Goal: Transaction & Acquisition: Book appointment/travel/reservation

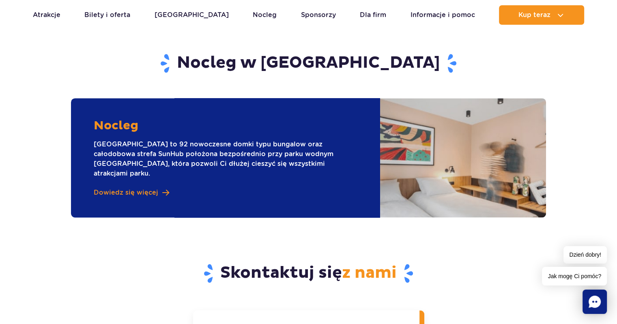
scroll to position [1096, 0]
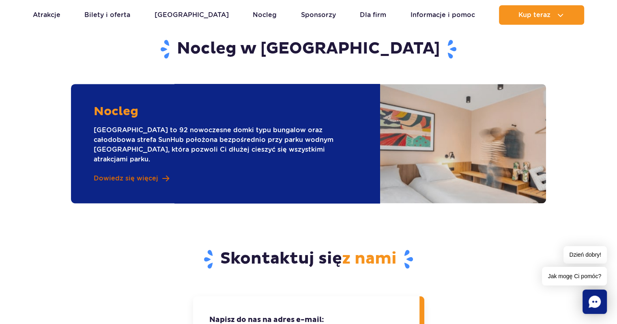
click at [114, 174] on span "Dowiedz się więcej" at bounding box center [126, 178] width 65 height 9
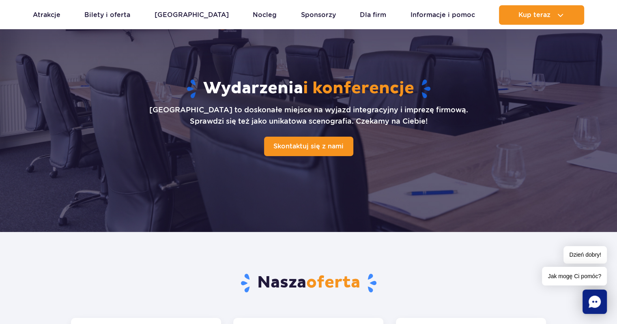
scroll to position [0, 0]
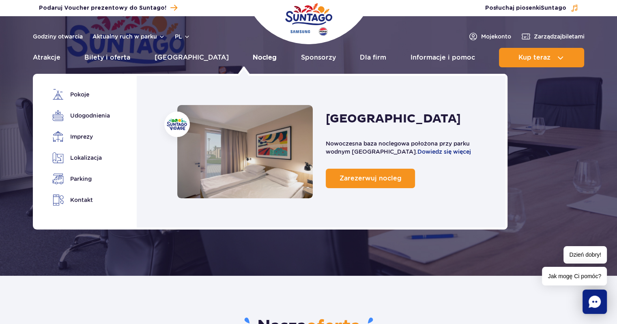
click at [253, 55] on link "Nocleg" at bounding box center [265, 57] width 24 height 19
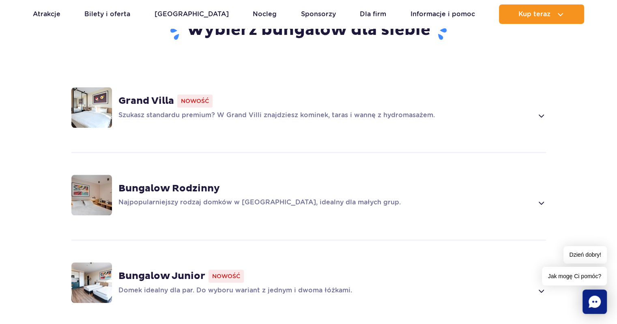
scroll to position [568, 0]
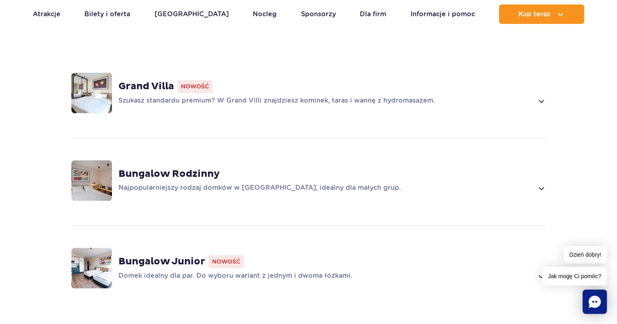
click at [545, 96] on span at bounding box center [541, 101] width 9 height 10
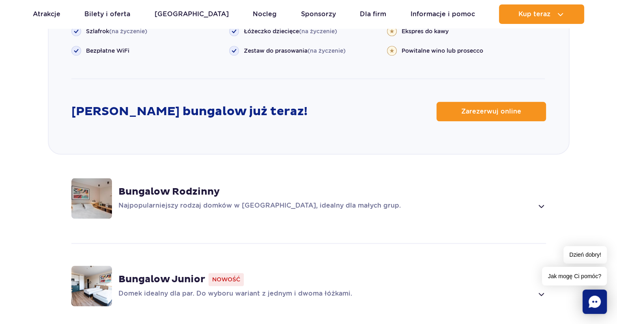
scroll to position [1015, 0]
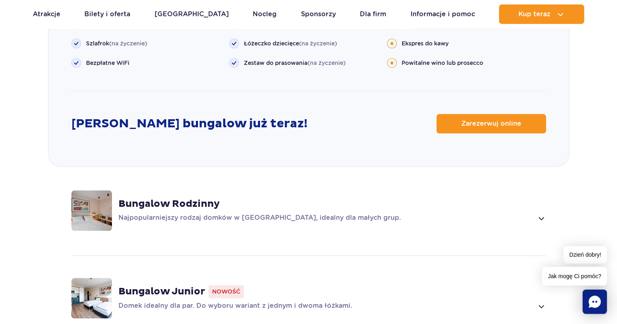
click at [544, 213] on span at bounding box center [541, 218] width 9 height 10
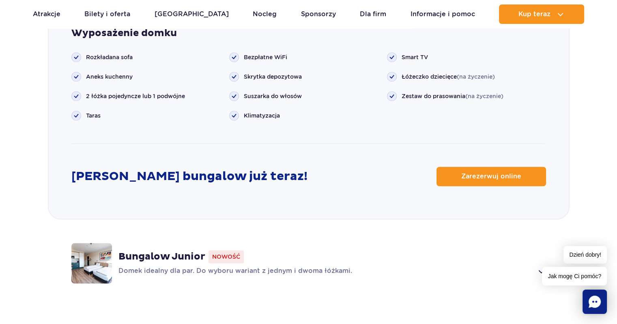
scroll to position [1021, 0]
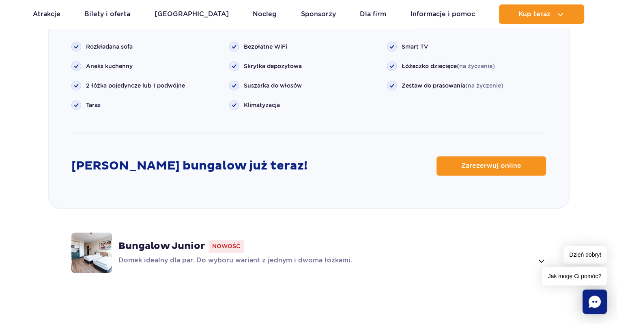
click at [543, 246] on div "Dzień dobry! Jak mogę Ci pomóc?" at bounding box center [574, 265] width 65 height 39
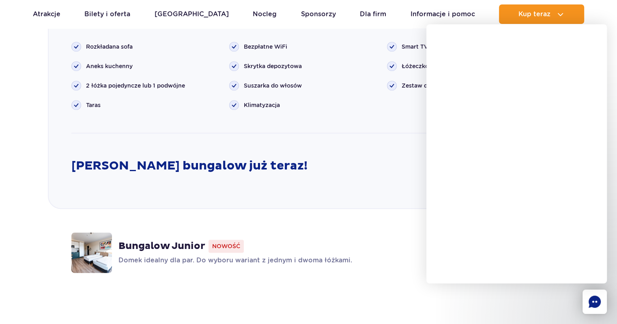
click at [369, 221] on div "Bungalow Junior Nowość Domek idealny dla par. Do wyboru wariant z jednym i dwom…" at bounding box center [309, 253] width 520 height 86
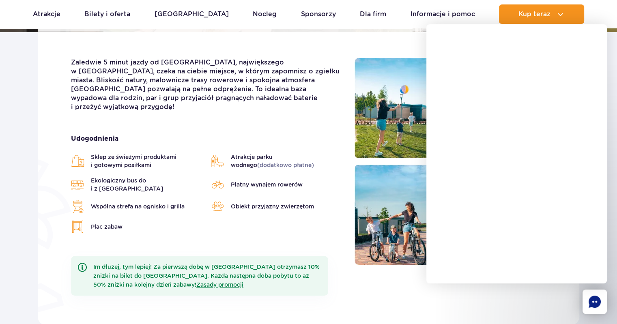
scroll to position [0, 0]
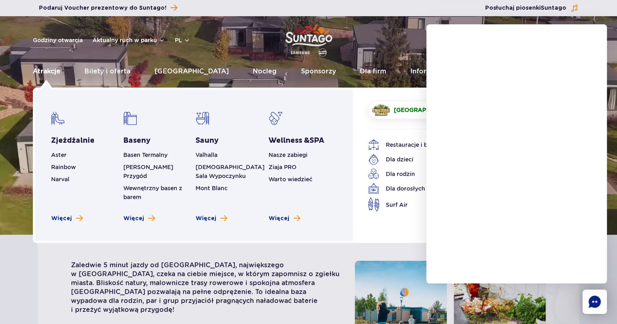
click at [46, 69] on link "Atrakcje" at bounding box center [47, 71] width 28 height 19
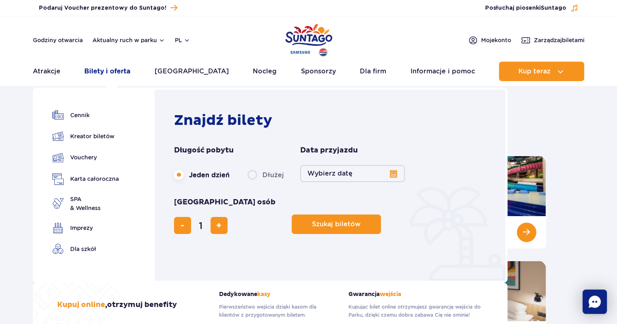
click at [107, 71] on link "Bilety i oferta" at bounding box center [107, 71] width 46 height 19
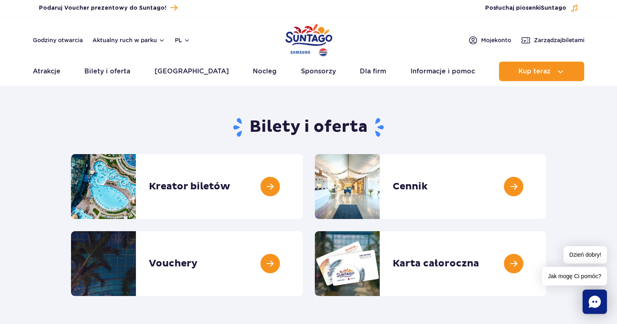
click at [107, 71] on link "Bilety i oferta" at bounding box center [107, 71] width 46 height 19
click at [303, 186] on link at bounding box center [303, 186] width 0 height 65
click at [303, 181] on link at bounding box center [303, 186] width 0 height 65
click at [301, 35] on img "Park of Poland" at bounding box center [308, 40] width 47 height 37
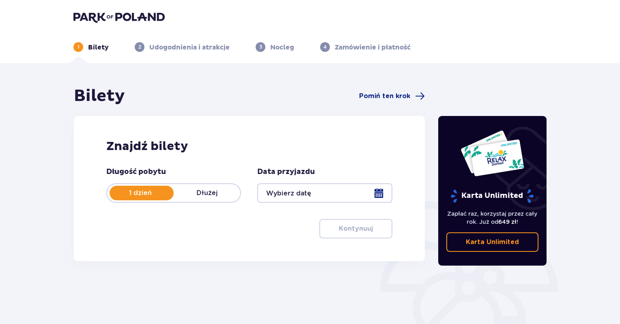
click at [200, 194] on p "Dłużej" at bounding box center [207, 193] width 67 height 9
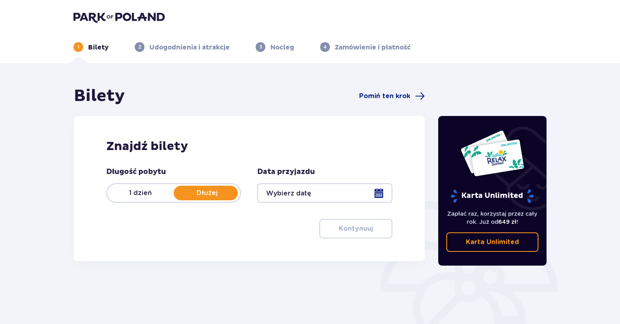
click at [380, 193] on div at bounding box center [324, 192] width 135 height 19
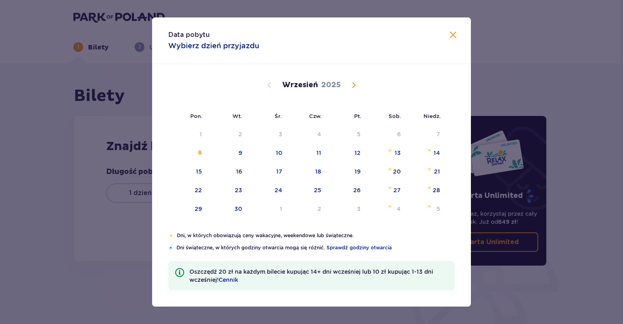
click at [357, 87] on span "Calendar" at bounding box center [354, 85] width 10 height 10
click at [356, 84] on span "Calendar" at bounding box center [354, 85] width 10 height 10
click at [397, 151] on div "8" at bounding box center [399, 153] width 4 height 8
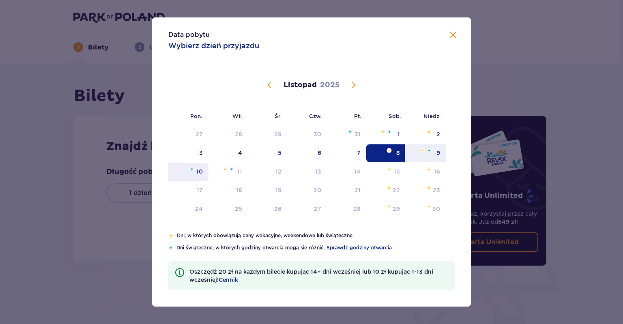
click at [199, 170] on div "10" at bounding box center [199, 172] width 6 height 8
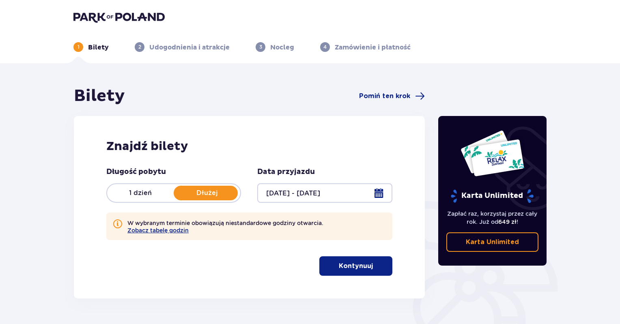
click at [382, 195] on div at bounding box center [324, 192] width 135 height 19
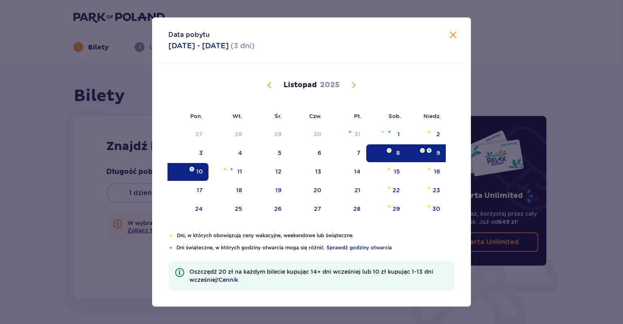
click at [435, 150] on div "9" at bounding box center [426, 153] width 40 height 18
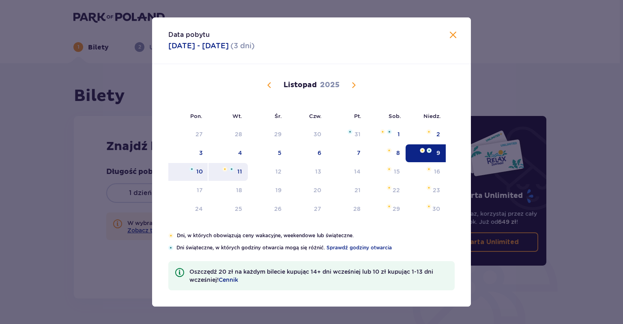
click at [242, 168] on div "11" at bounding box center [228, 172] width 39 height 18
type input "09.11.25 - 11.11.25"
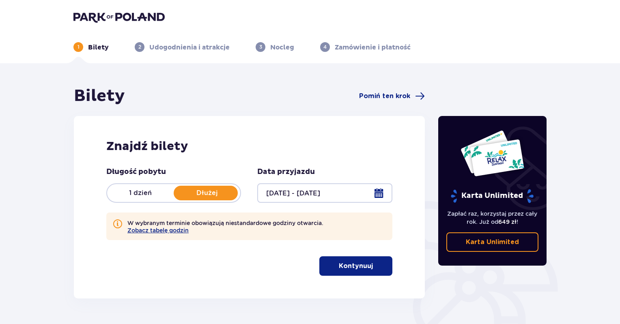
click at [368, 266] on button "Kontynuuj" at bounding box center [355, 266] width 73 height 19
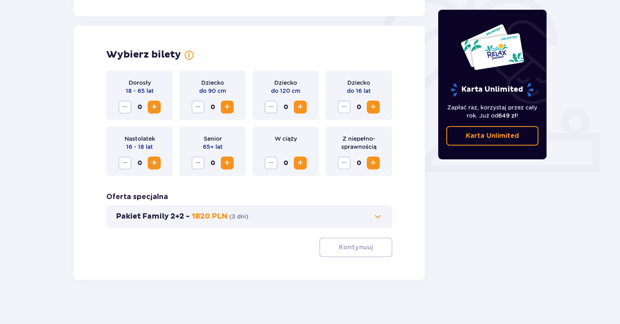
scroll to position [252, 0]
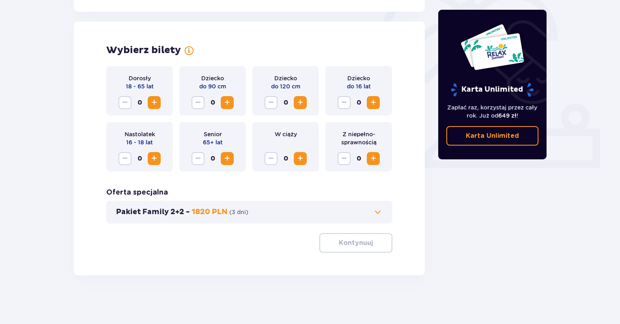
click at [155, 104] on span "Increase" at bounding box center [154, 103] width 10 height 10
click at [299, 102] on span "Increase" at bounding box center [300, 103] width 10 height 10
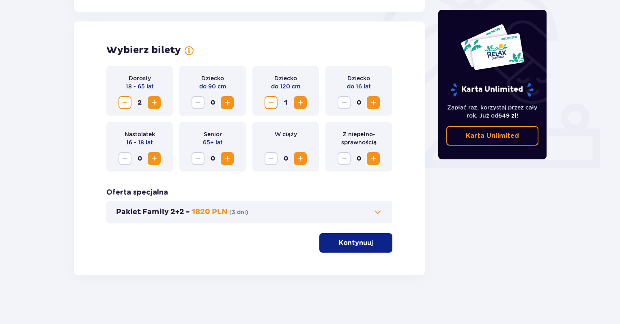
click at [380, 214] on span at bounding box center [378, 212] width 10 height 10
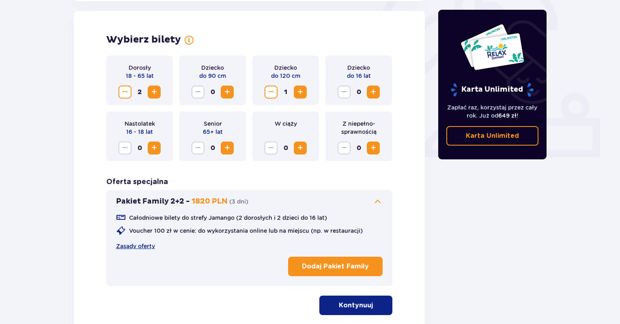
scroll to position [263, 0]
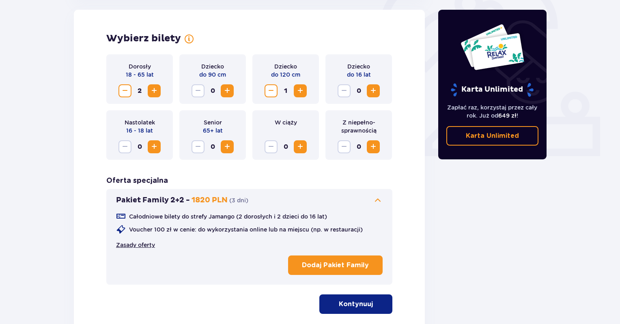
click at [123, 245] on link "Zasady oferty" at bounding box center [135, 245] width 39 height 8
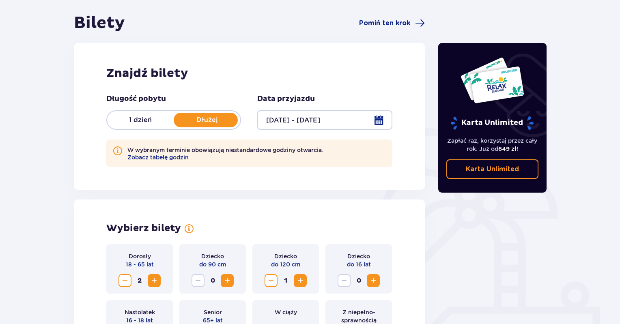
scroll to position [60, 0]
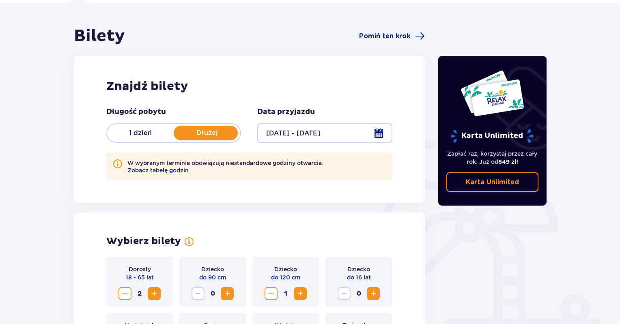
click at [136, 131] on p "1 dzień" at bounding box center [140, 133] width 67 height 9
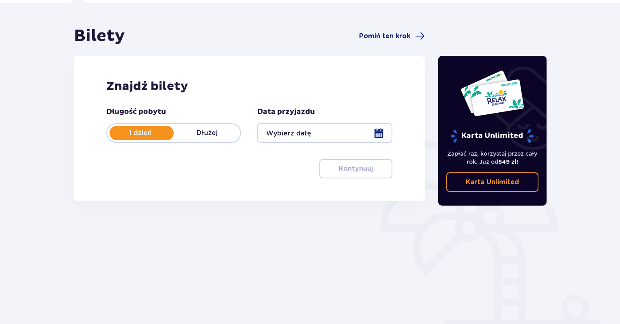
click at [372, 133] on div at bounding box center [324, 132] width 135 height 19
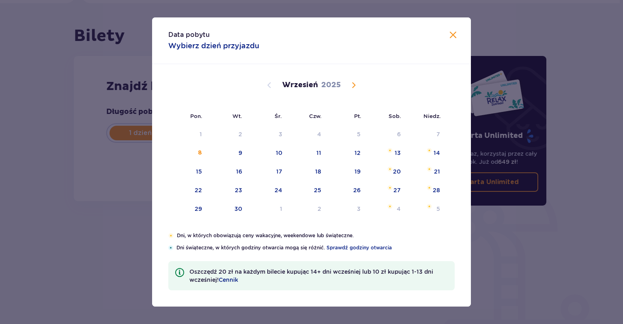
click at [349, 84] on span "Calendar" at bounding box center [354, 85] width 10 height 10
click at [354, 84] on span "Calendar" at bounding box center [354, 85] width 10 height 10
click at [273, 85] on span "Calendar" at bounding box center [270, 85] width 10 height 10
click at [195, 171] on div "10" at bounding box center [188, 172] width 40 height 18
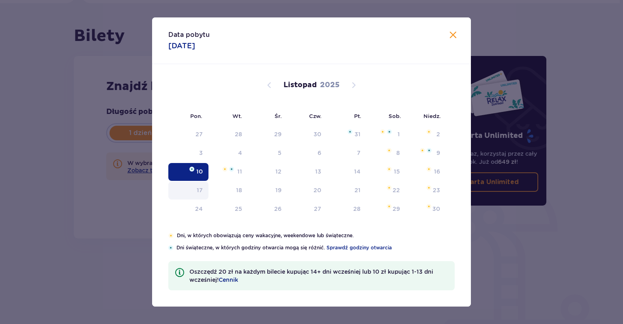
type input "10.11.25"
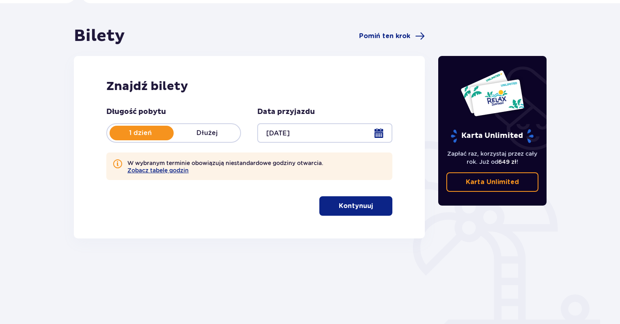
click at [362, 209] on p "Kontynuuj" at bounding box center [356, 206] width 34 height 9
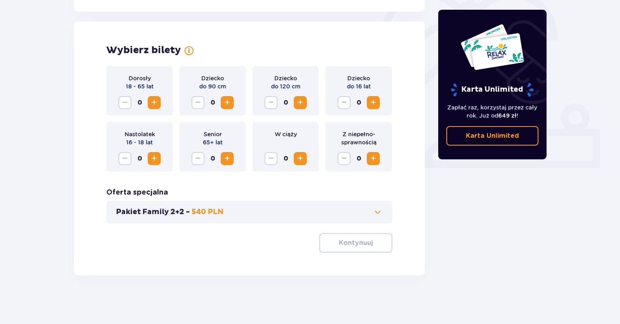
scroll to position [252, 0]
click at [154, 104] on span "Increase" at bounding box center [154, 103] width 10 height 10
click at [375, 107] on span "Increase" at bounding box center [374, 103] width 10 height 10
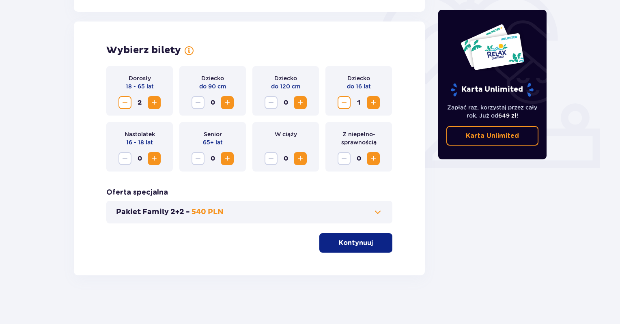
click at [345, 102] on span "Decrease" at bounding box center [344, 103] width 10 height 10
click at [297, 101] on span "Increase" at bounding box center [300, 103] width 10 height 10
click at [363, 246] on p "Kontynuuj" at bounding box center [356, 243] width 34 height 9
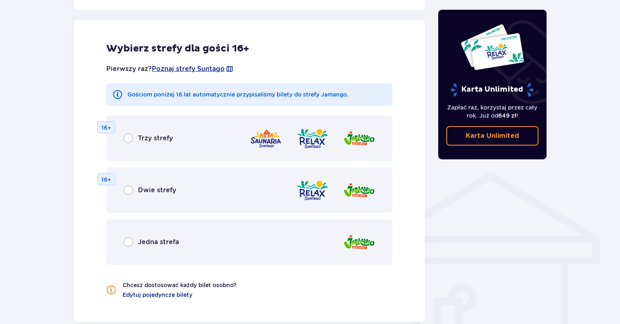
scroll to position [488, 0]
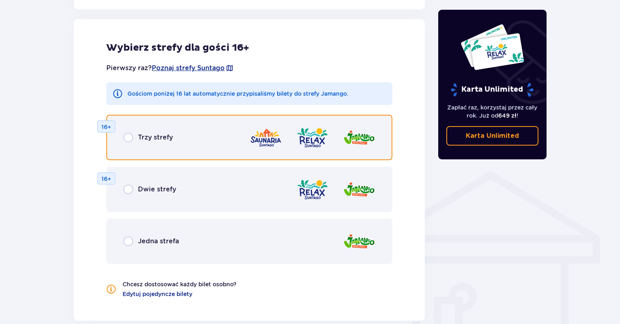
click at [131, 138] on input "radio" at bounding box center [128, 138] width 10 height 10
radio input "true"
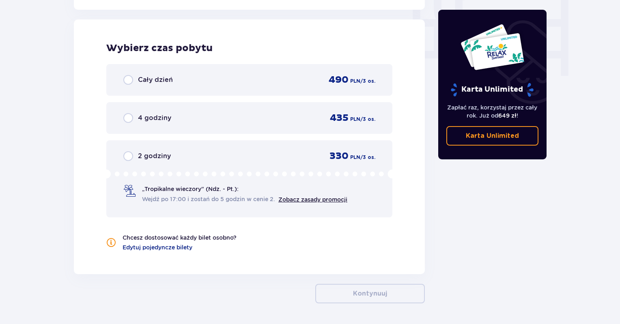
scroll to position [800, 0]
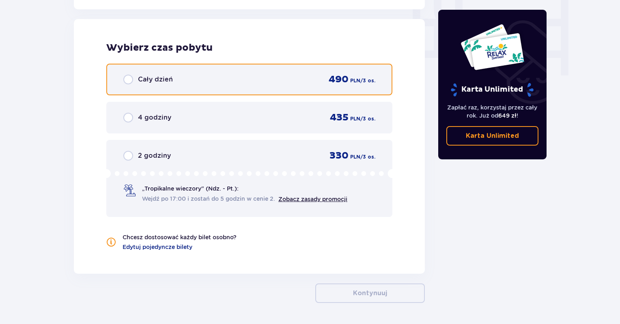
click at [125, 78] on input "radio" at bounding box center [128, 80] width 10 height 10
radio input "true"
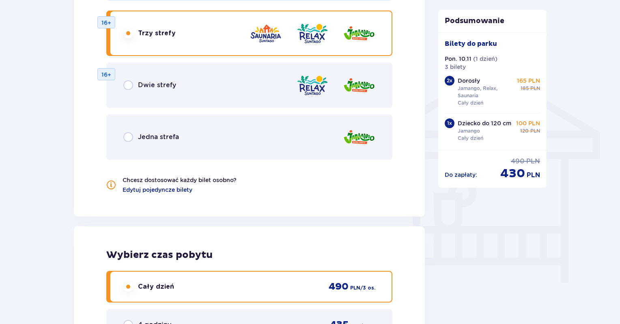
scroll to position [588, 0]
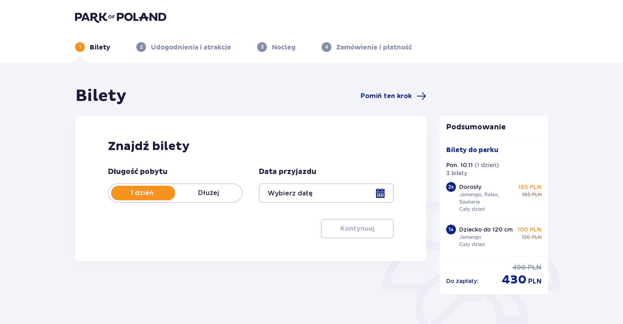
type input "[DATE]"
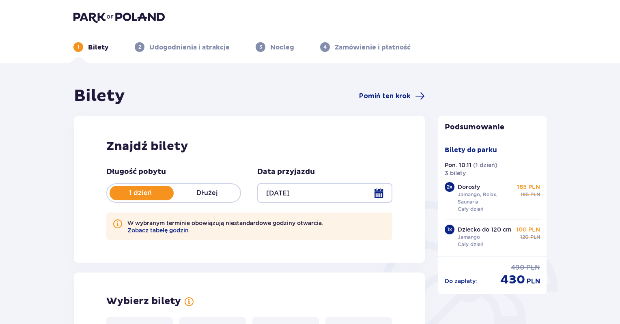
click at [188, 196] on p "Dłużej" at bounding box center [207, 193] width 67 height 9
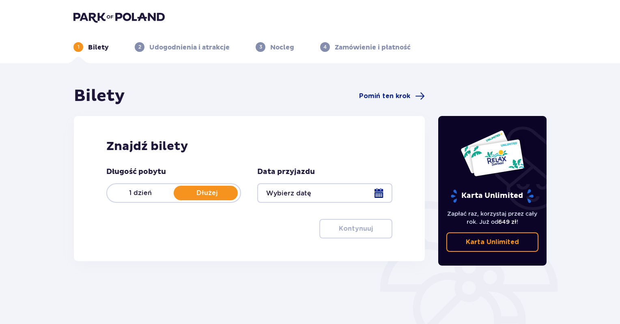
click at [379, 193] on div at bounding box center [324, 192] width 135 height 19
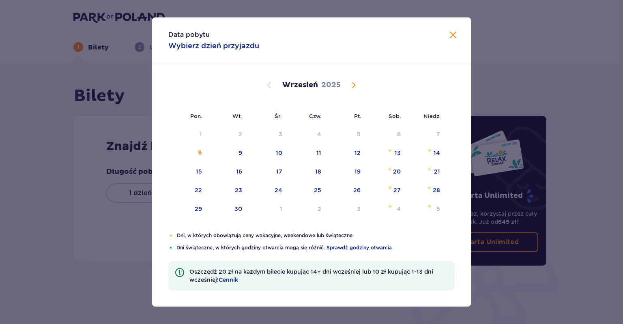
click at [354, 84] on span "Calendar" at bounding box center [354, 85] width 10 height 10
click at [435, 150] on div "9" at bounding box center [426, 153] width 40 height 18
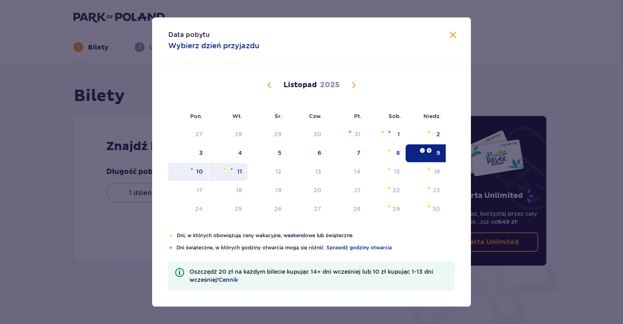
click at [241, 172] on div "11" at bounding box center [239, 172] width 5 height 8
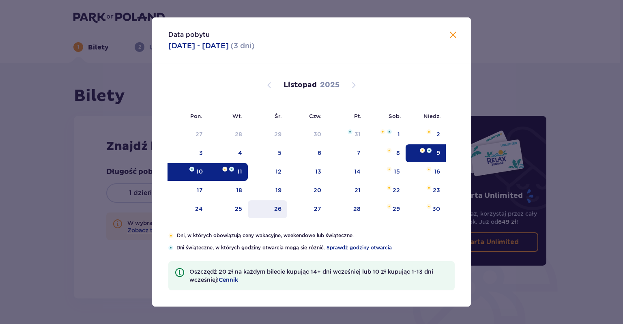
type input "09.11.25 - 11.11.25"
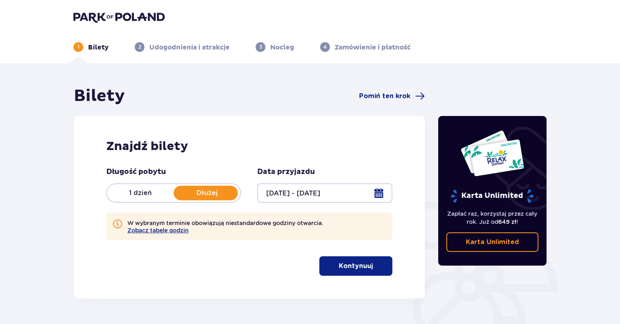
click at [349, 264] on p "Kontynuuj" at bounding box center [356, 266] width 34 height 9
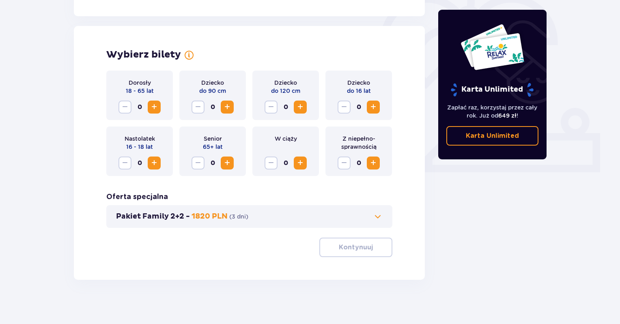
scroll to position [252, 0]
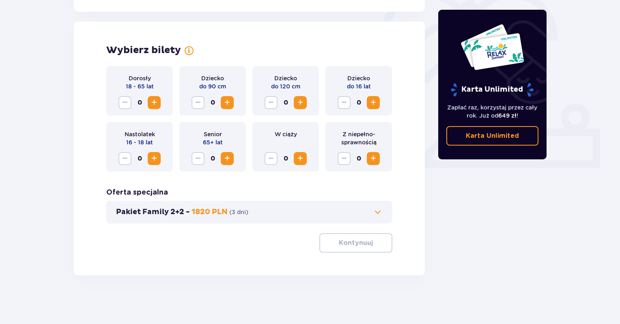
click at [157, 102] on span "Increase" at bounding box center [154, 103] width 10 height 10
click at [305, 103] on button "Increase" at bounding box center [300, 102] width 13 height 13
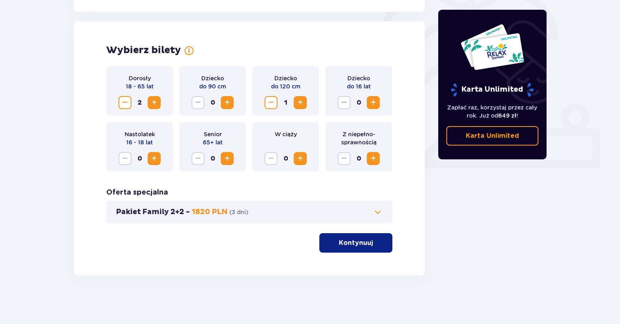
click at [362, 243] on p "Kontynuuj" at bounding box center [356, 243] width 34 height 9
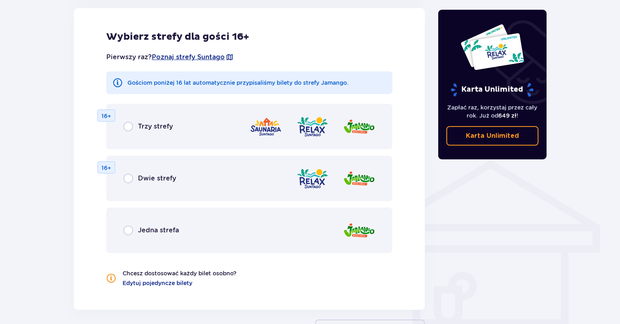
scroll to position [519, 0]
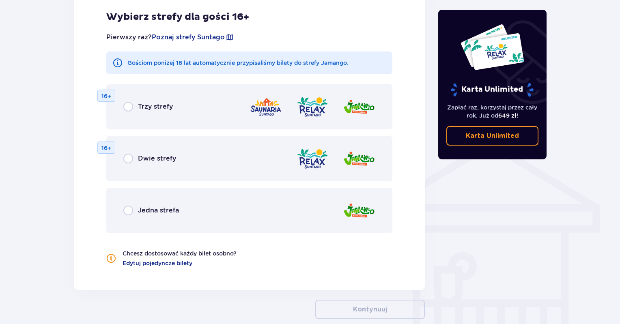
click at [134, 105] on div "Trzy strefy" at bounding box center [148, 107] width 50 height 10
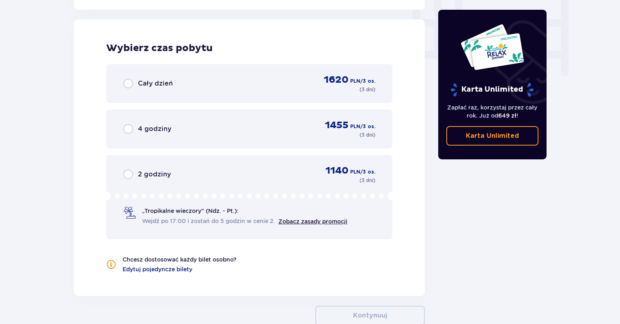
scroll to position [800, 0]
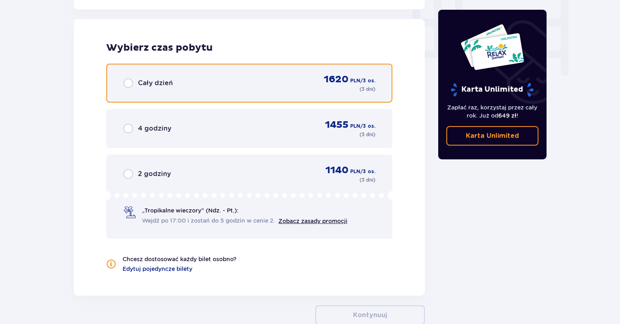
click at [131, 81] on input "radio" at bounding box center [128, 83] width 10 height 10
radio input "true"
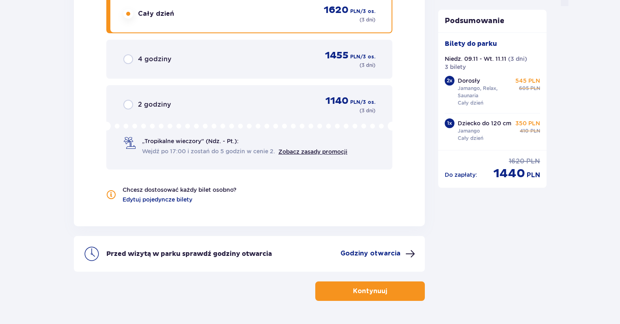
scroll to position [894, 0]
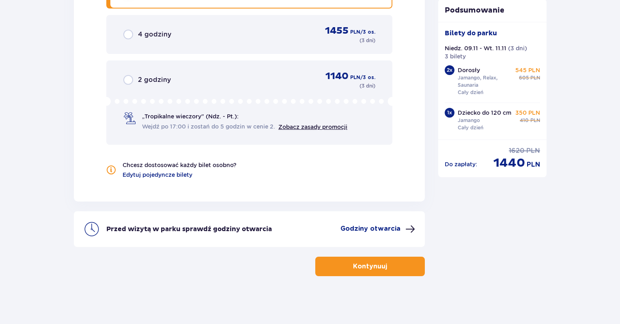
click at [393, 267] on button "Kontynuuj" at bounding box center [370, 266] width 110 height 19
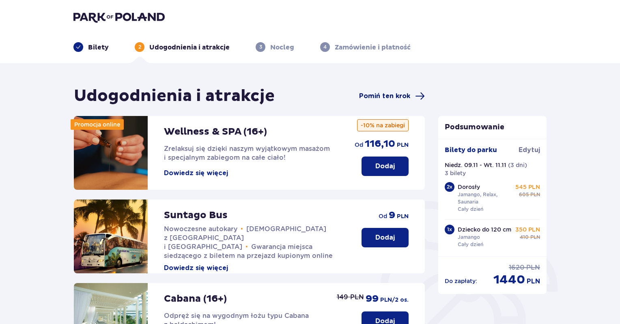
click at [391, 93] on span "Pomiń ten krok" at bounding box center [384, 96] width 51 height 9
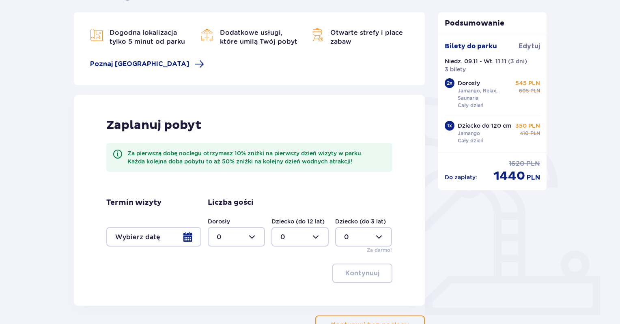
scroll to position [122, 0]
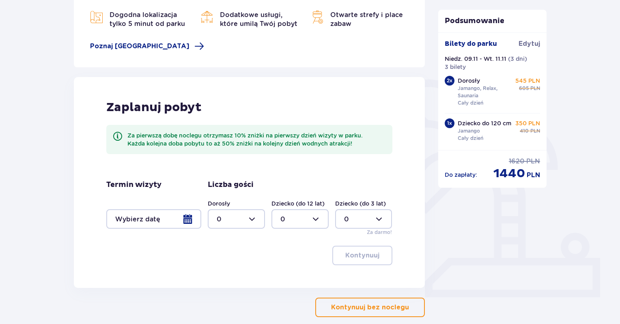
click at [188, 223] on div at bounding box center [153, 218] width 95 height 19
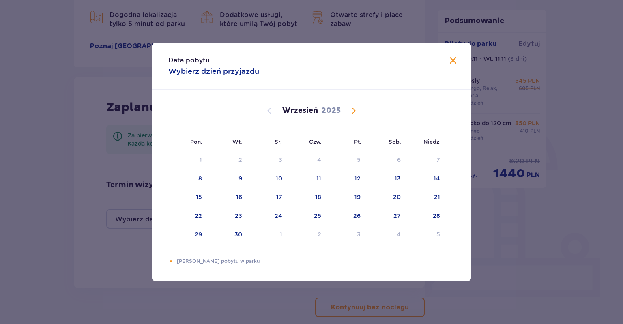
click at [356, 108] on span "Calendar" at bounding box center [354, 111] width 10 height 10
click at [401, 177] on div "8" at bounding box center [385, 179] width 39 height 18
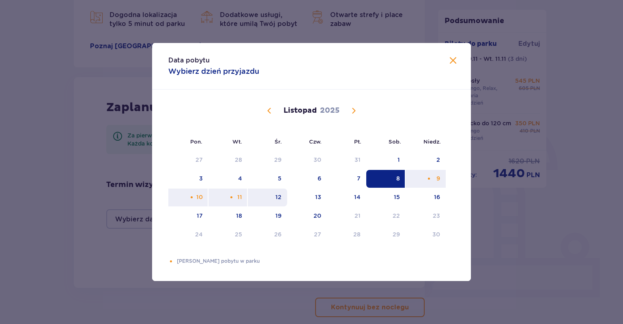
click at [276, 197] on div "12" at bounding box center [279, 197] width 6 height 8
type input "08.11.25 - 12.11.25"
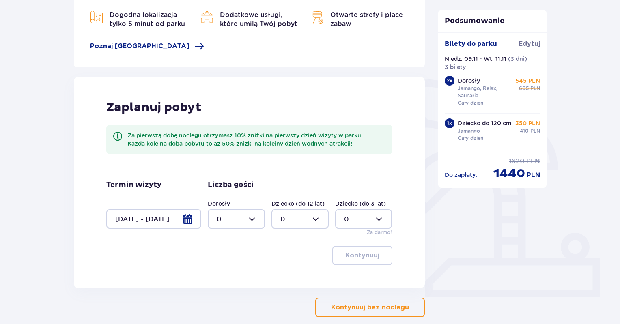
click at [259, 219] on div at bounding box center [236, 218] width 57 height 19
click at [239, 276] on div "2" at bounding box center [236, 278] width 39 height 9
type input "2"
click at [305, 219] on div at bounding box center [300, 218] width 57 height 19
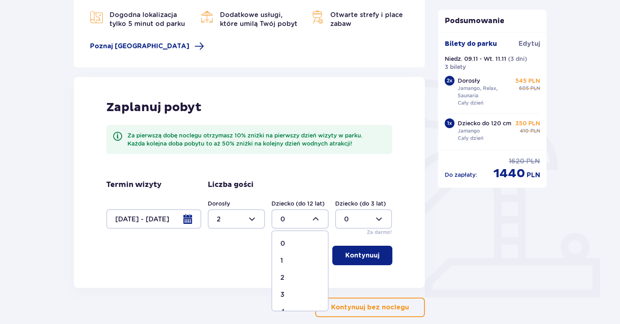
click at [301, 262] on div "1" at bounding box center [299, 261] width 39 height 9
type input "1"
click at [384, 260] on span "button" at bounding box center [381, 256] width 10 height 10
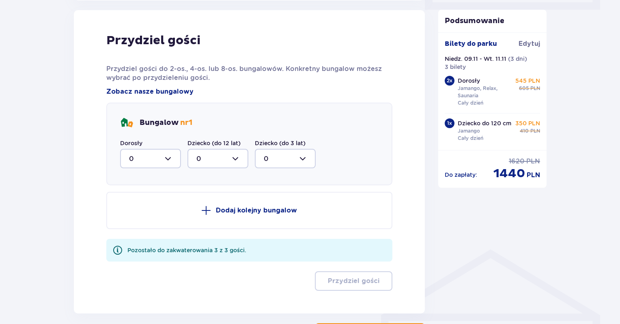
scroll to position [410, 0]
click at [170, 162] on div at bounding box center [150, 158] width 61 height 19
click at [157, 215] on div "2" at bounding box center [150, 217] width 43 height 9
type input "2"
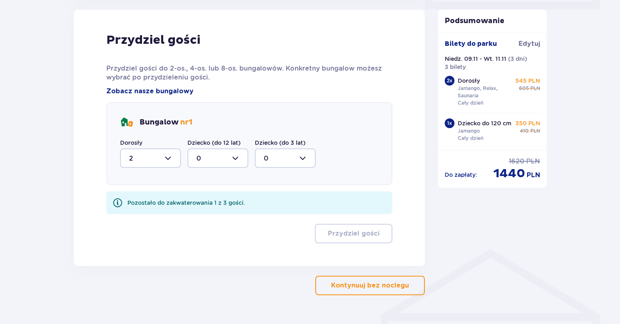
click at [216, 157] on div at bounding box center [218, 158] width 61 height 19
click at [218, 196] on div "1" at bounding box center [217, 200] width 43 height 9
type input "1"
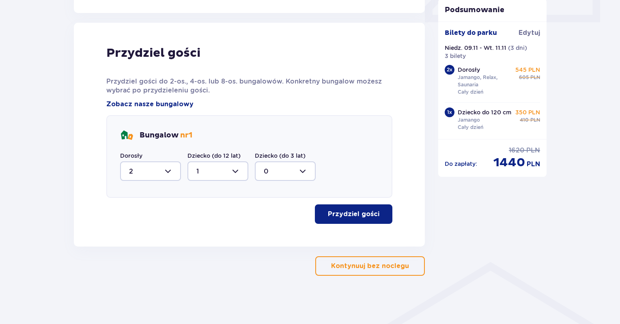
click at [369, 217] on p "Przydziel gości" at bounding box center [354, 214] width 52 height 9
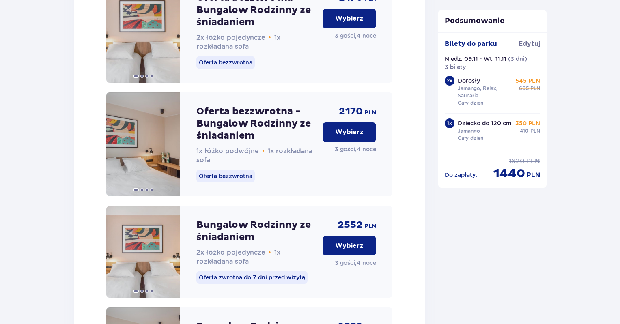
scroll to position [1166, 0]
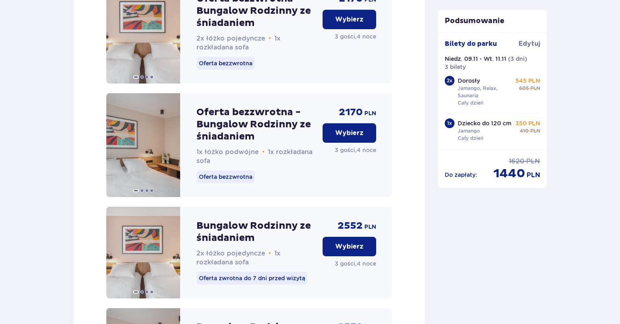
click at [358, 138] on p "Wybierz" at bounding box center [349, 133] width 28 height 9
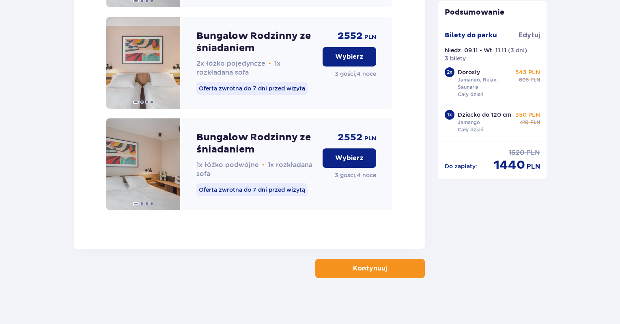
scroll to position [1369, 0]
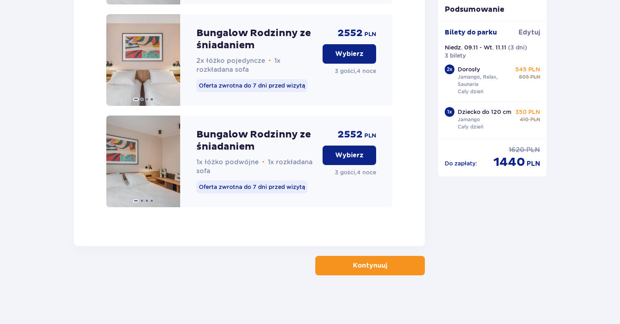
click at [376, 265] on p "Kontynuuj" at bounding box center [370, 265] width 34 height 9
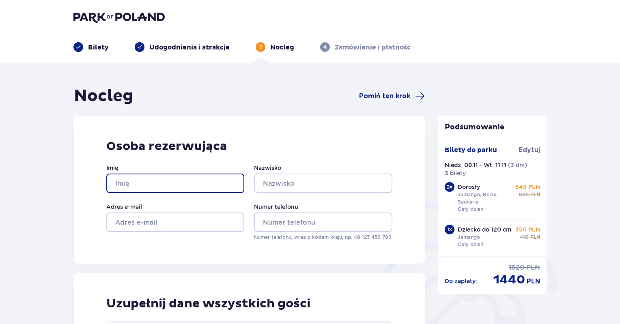
click at [152, 182] on input "Imię" at bounding box center [175, 183] width 138 height 19
click at [293, 134] on div "Osoba rezerwująca Imię Nazwisko Adres e-mail Numer telefonu Numer telefonu, wra…" at bounding box center [249, 190] width 351 height 148
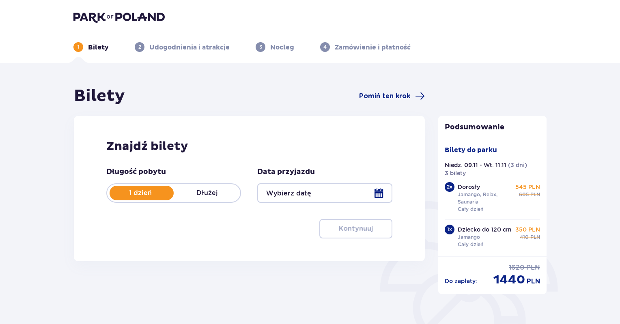
type input "09.11.25 - 11.11.25"
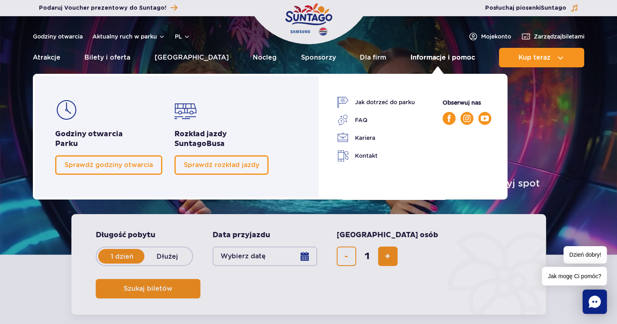
click at [433, 59] on link "Informacje i pomoc" at bounding box center [443, 57] width 65 height 19
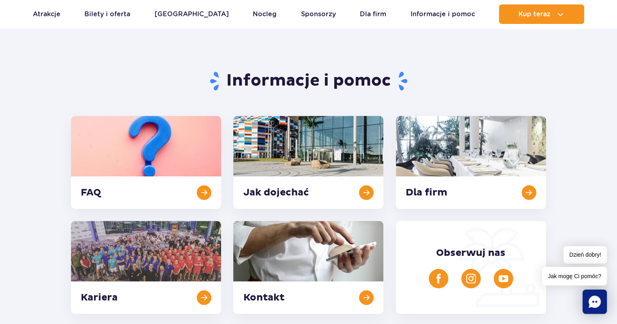
scroll to position [122, 0]
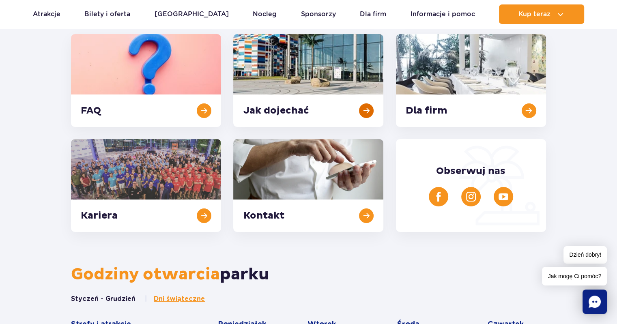
click at [304, 113] on link at bounding box center [308, 80] width 150 height 93
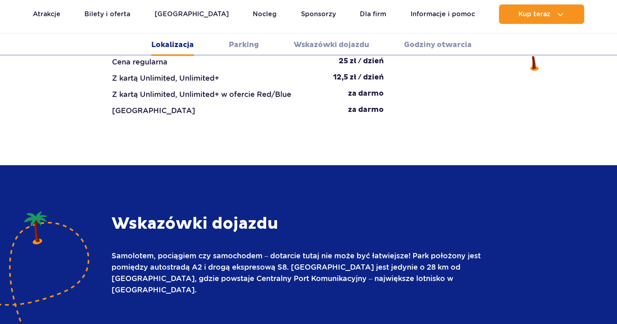
scroll to position [991, 0]
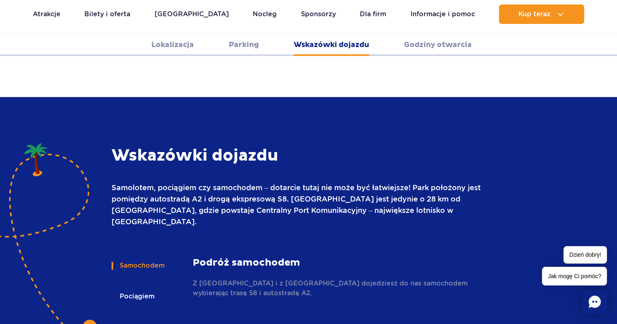
scroll to position [998, 0]
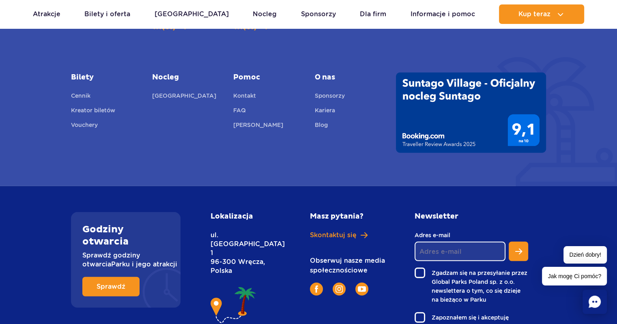
scroll to position [2212, 0]
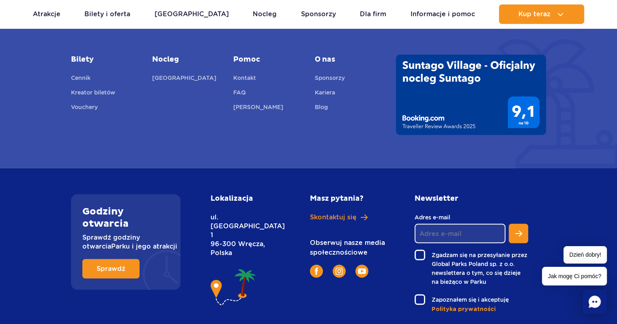
click at [233, 213] on p "ul. Nowy Świat 1 96-300 Wręcza, Polska" at bounding box center [242, 235] width 63 height 45
drag, startPoint x: 266, startPoint y: 190, endPoint x: 208, endPoint y: 183, distance: 58.5
click at [208, 194] on div "Lokalizacja ul. Nowy Świat 1 96-300 Wręcza, Polska" at bounding box center [251, 253] width 93 height 119
copy p "ul. Nowy Świat 1 96-300 Wręcza,"
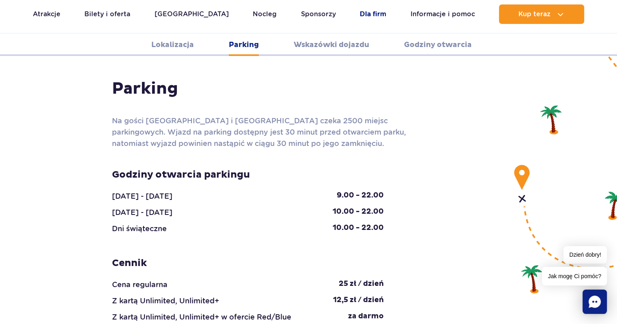
scroll to position [710, 0]
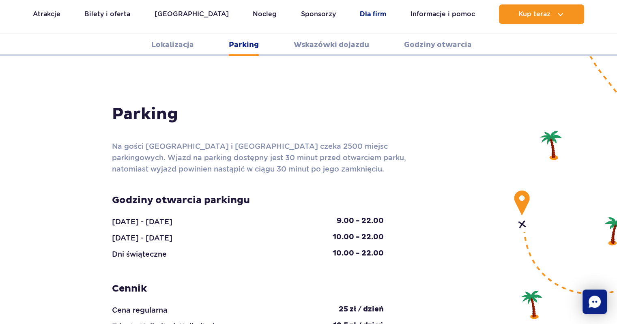
click at [364, 11] on link "Dla firm" at bounding box center [373, 13] width 26 height 19
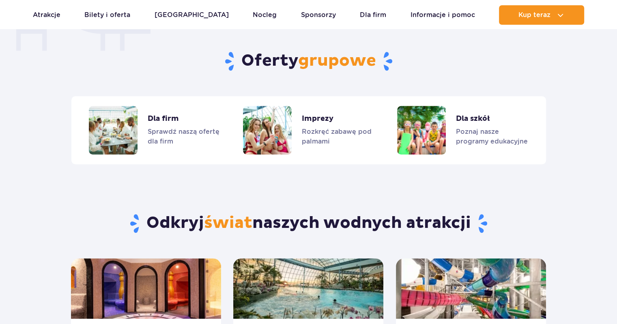
scroll to position [672, 0]
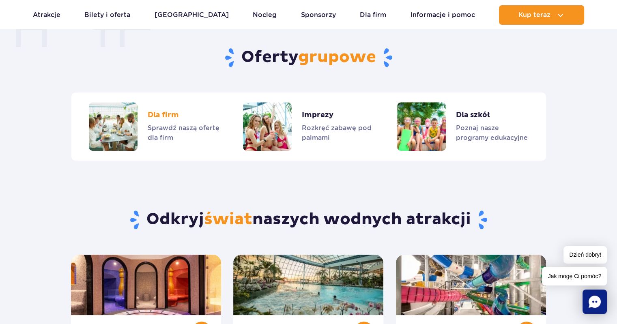
click at [157, 115] on link "Dla firm" at bounding box center [154, 126] width 131 height 49
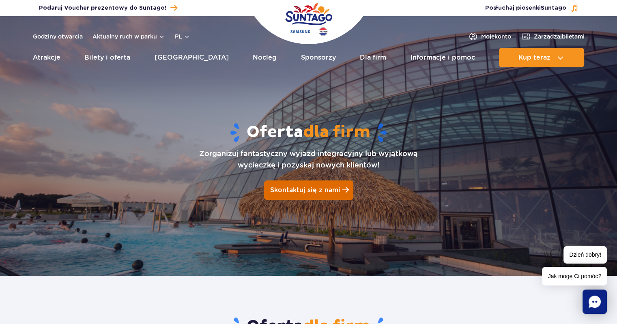
click at [312, 189] on span "Skontaktuj się z nami" at bounding box center [305, 190] width 70 height 8
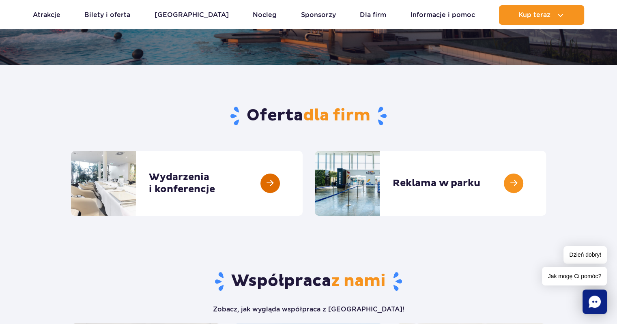
scroll to position [197, 0]
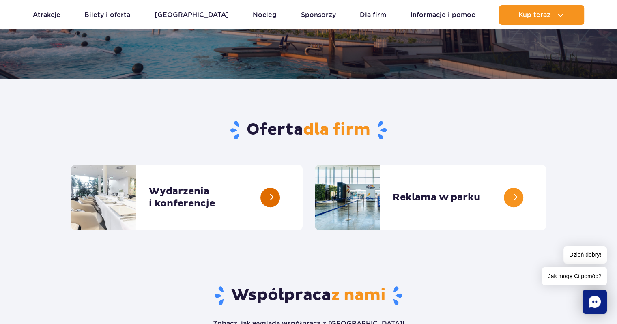
click at [303, 196] on link at bounding box center [303, 197] width 0 height 65
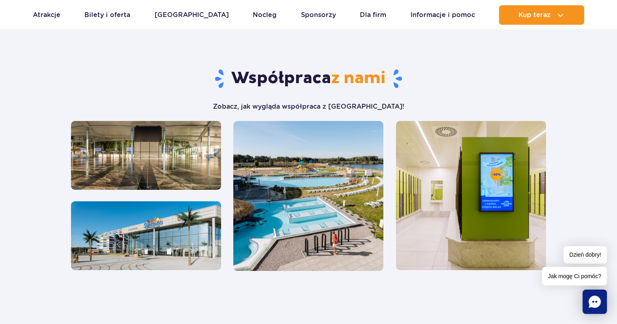
scroll to position [400, 0]
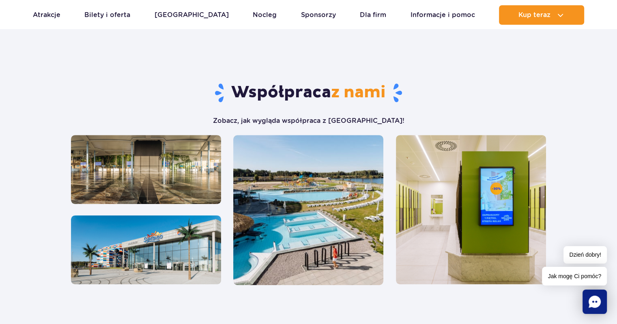
click at [180, 171] on img at bounding box center [146, 169] width 150 height 69
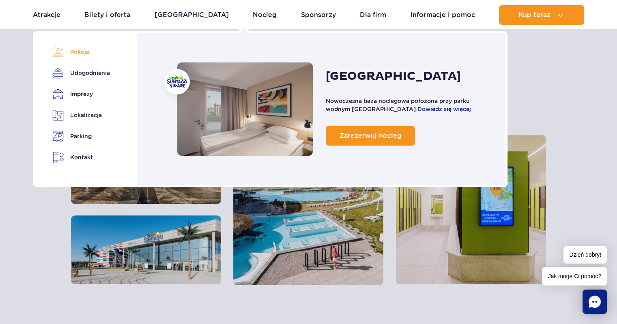
click at [77, 52] on link "Pokoje" at bounding box center [79, 51] width 55 height 11
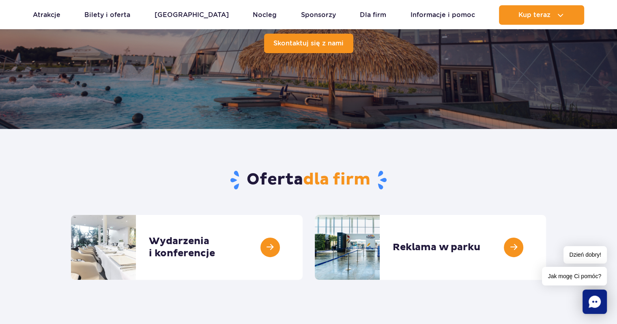
scroll to position [0, 0]
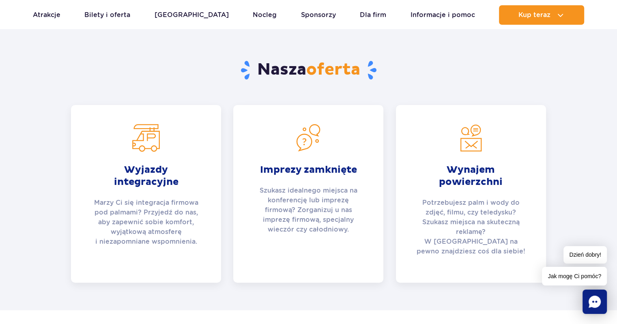
scroll to position [244, 0]
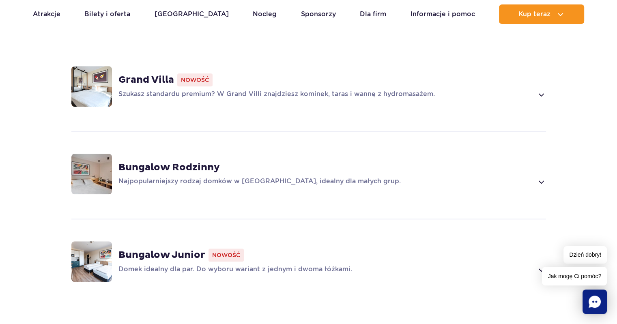
scroll to position [633, 0]
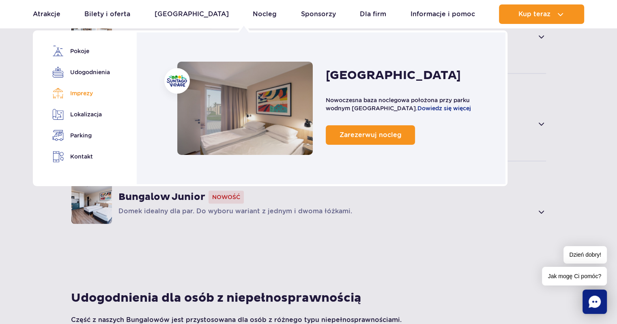
click at [80, 96] on link "Imprezy" at bounding box center [79, 93] width 55 height 11
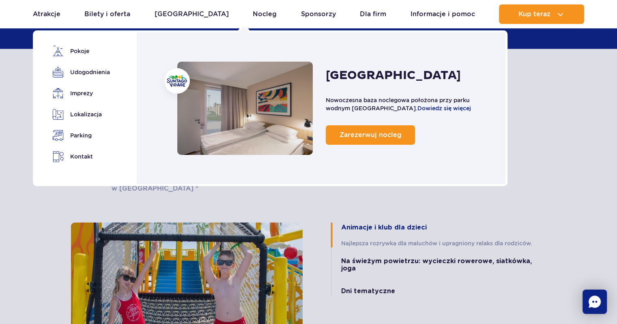
scroll to position [1602, 0]
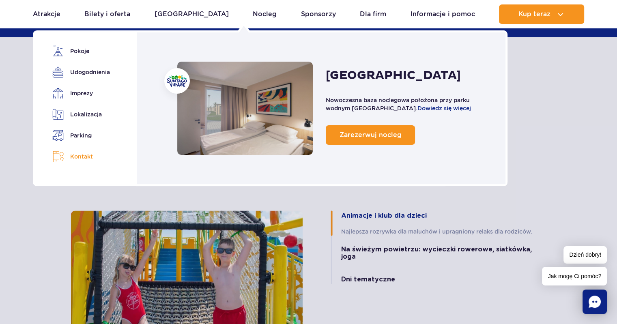
click at [81, 154] on link "Kontakt" at bounding box center [79, 157] width 55 height 12
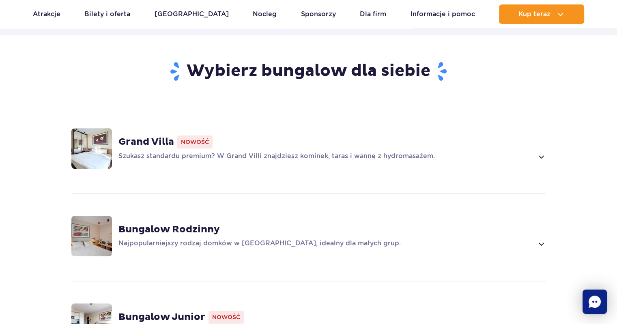
scroll to position [511, 0]
